Goal: Navigation & Orientation: Find specific page/section

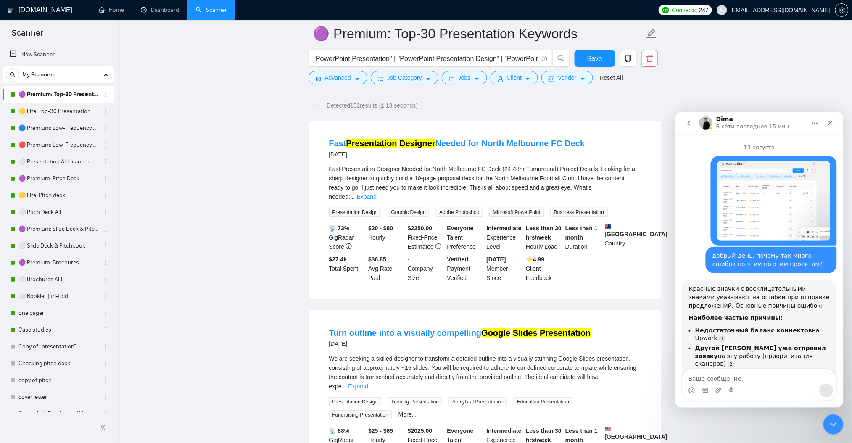
scroll to position [1, 0]
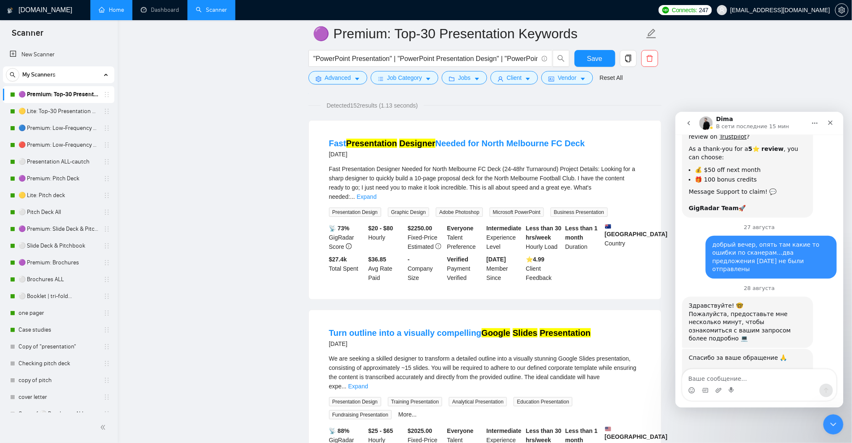
click at [124, 11] on link "Home" at bounding box center [111, 9] width 25 height 7
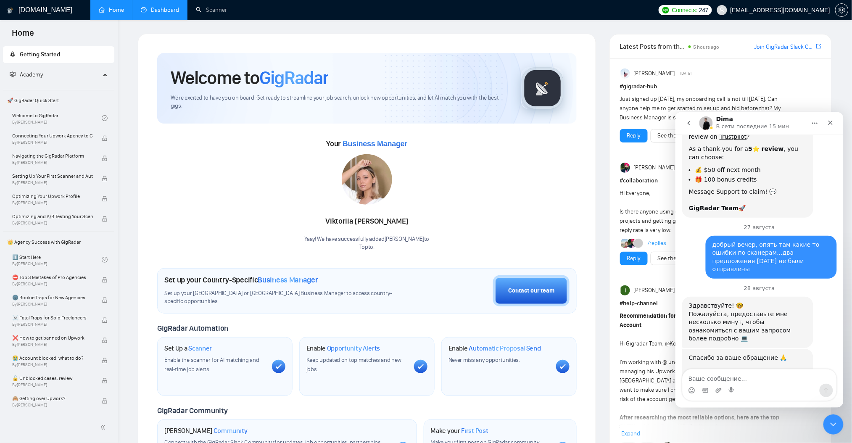
click at [158, 10] on link "Dashboard" at bounding box center [160, 9] width 38 height 7
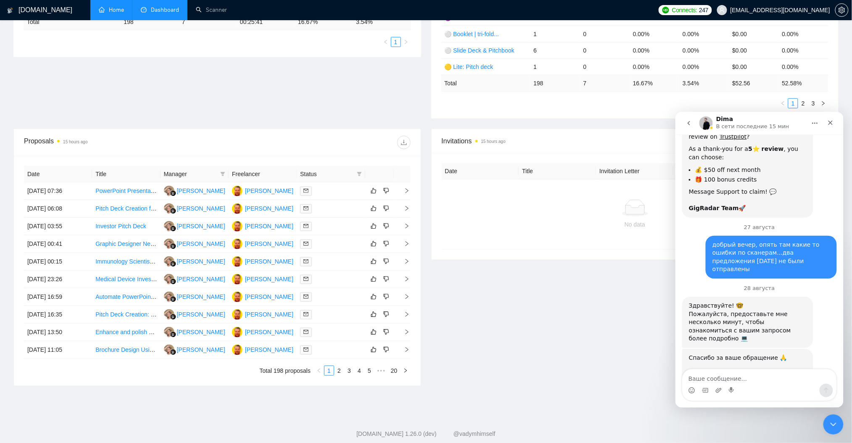
scroll to position [223, 0]
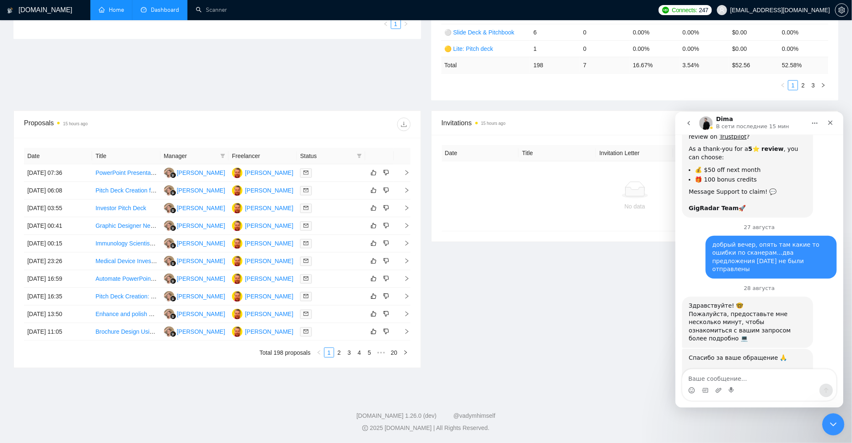
click at [837, 424] on div "Закрыть службу сообщений Intercom" at bounding box center [832, 423] width 20 height 20
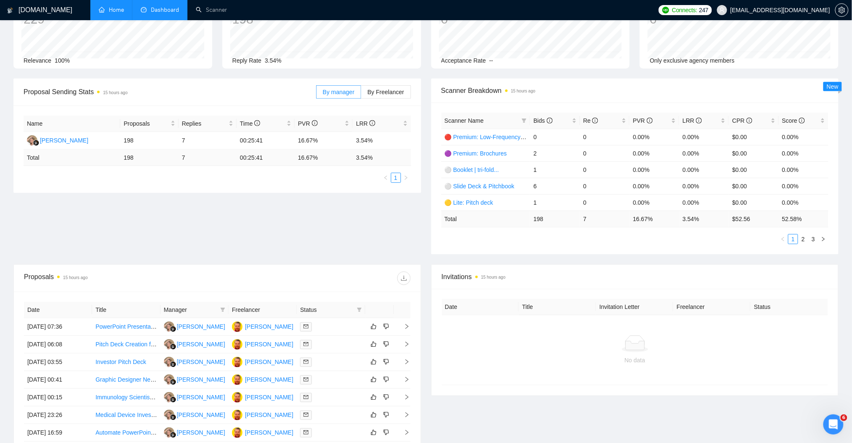
scroll to position [0, 0]
